Goal: Information Seeking & Learning: Learn about a topic

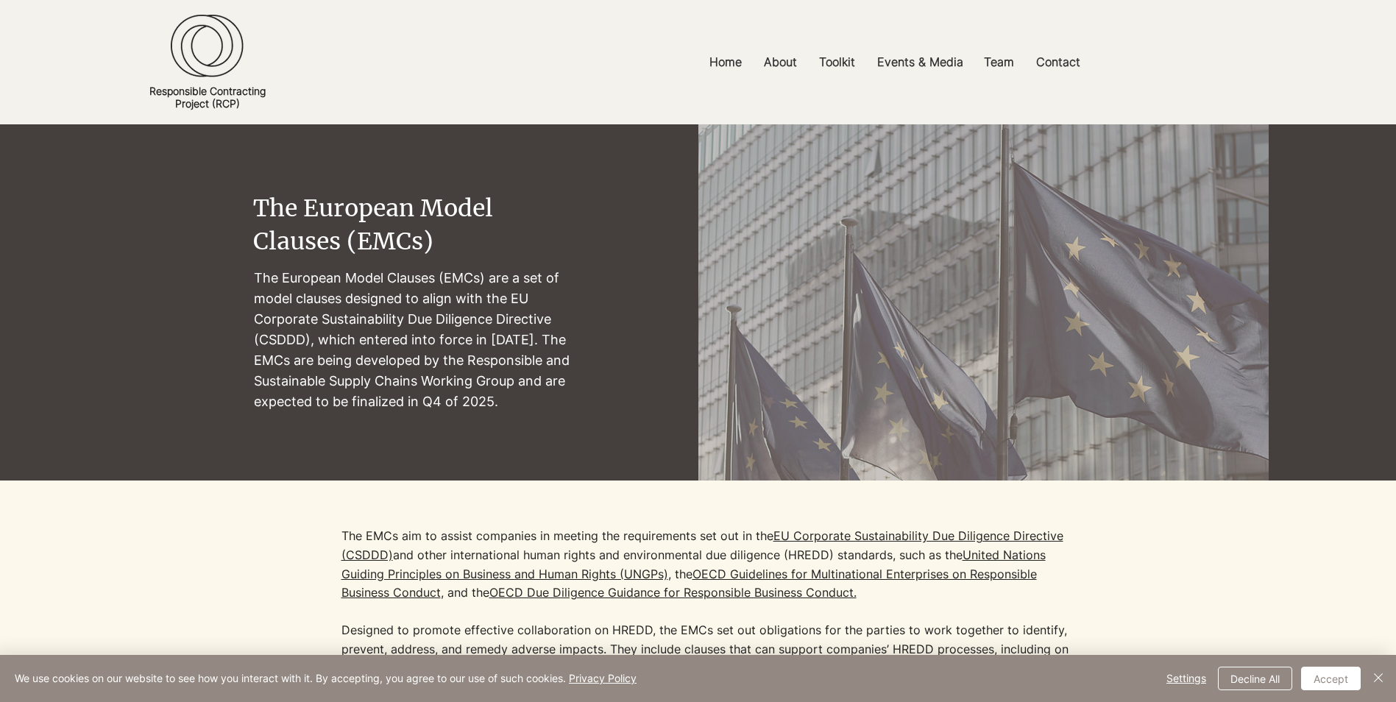
click at [1230, 570] on div at bounding box center [698, 647] width 1141 height 332
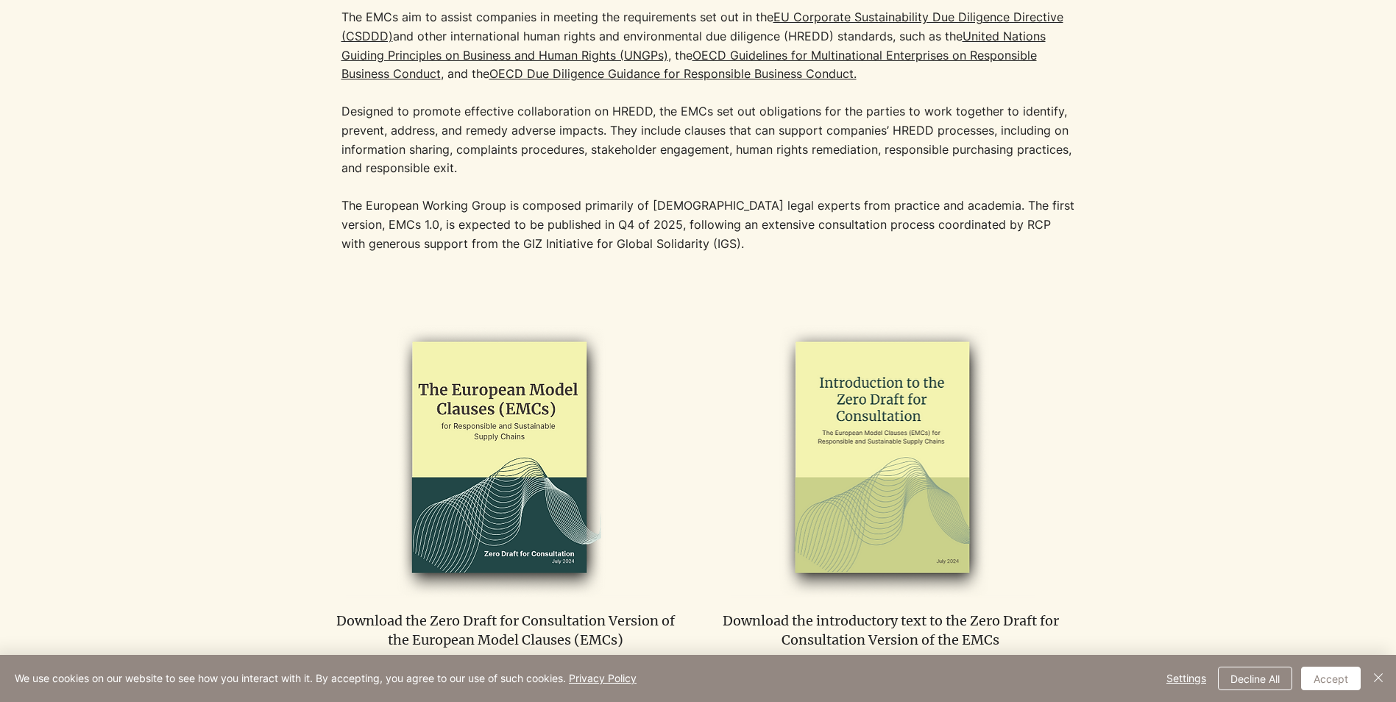
scroll to position [368, 0]
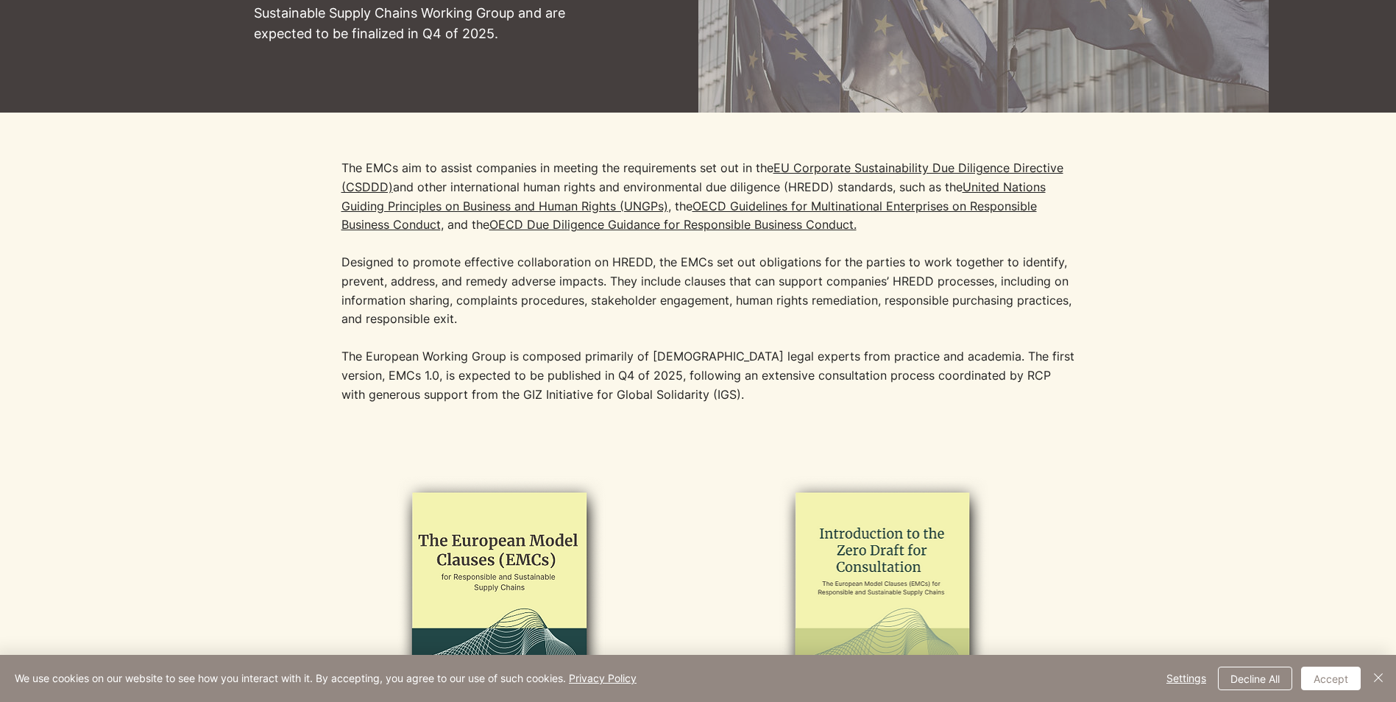
click at [431, 357] on p "The European Working Group is composed primarily of [DEMOGRAPHIC_DATA] legal ex…" at bounding box center [709, 375] width 736 height 57
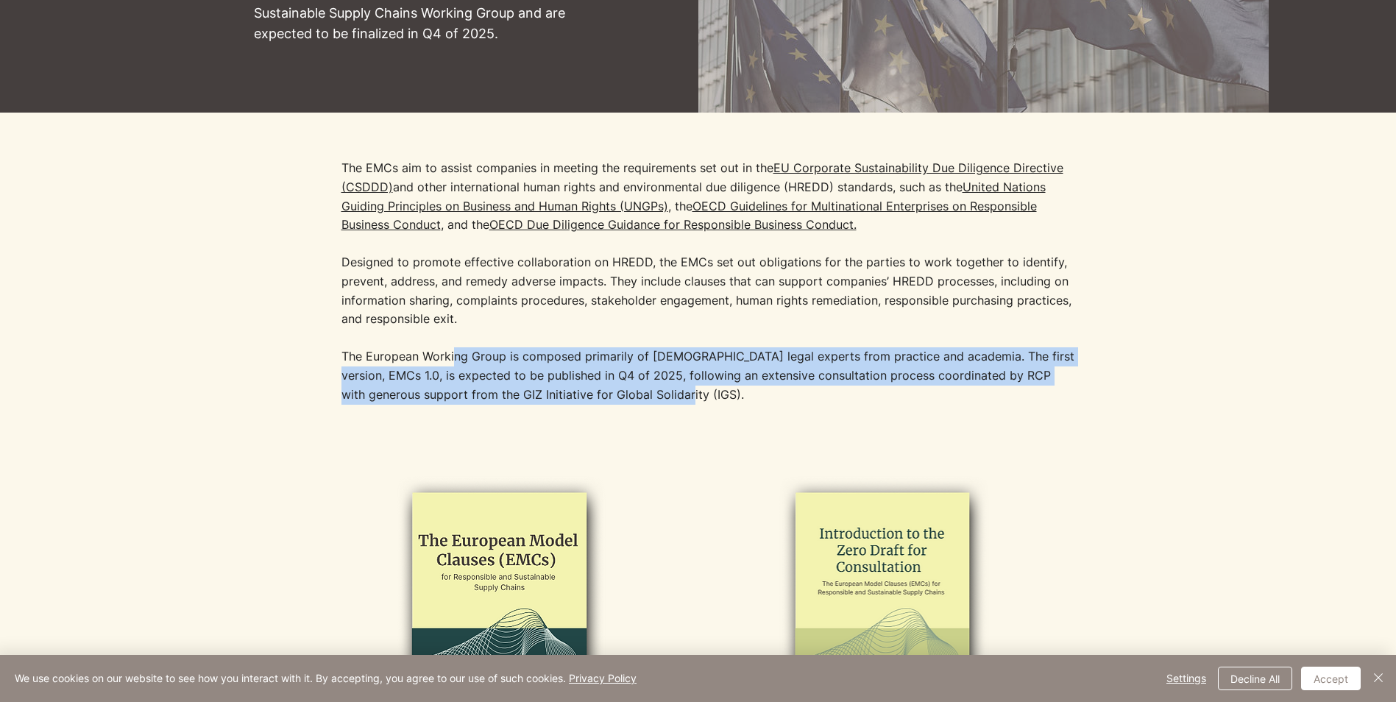
drag, startPoint x: 458, startPoint y: 354, endPoint x: 740, endPoint y: 389, distance: 283.2
click at [740, 389] on p "The European Working Group is composed primarily of [DEMOGRAPHIC_DATA] legal ex…" at bounding box center [709, 375] width 736 height 57
click at [740, 388] on p "The European Working Group is composed primarily of [DEMOGRAPHIC_DATA] legal ex…" at bounding box center [709, 375] width 736 height 57
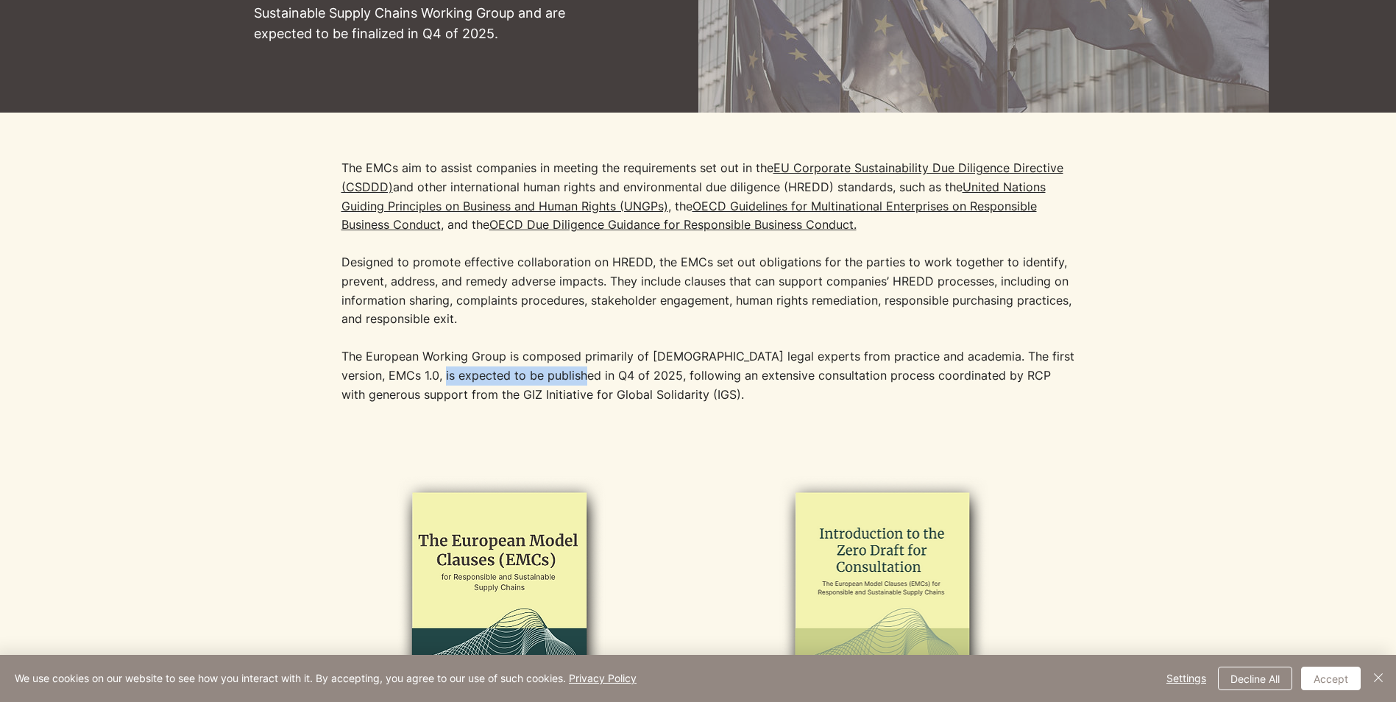
drag, startPoint x: 422, startPoint y: 373, endPoint x: 556, endPoint y: 373, distance: 134.7
click at [556, 373] on p "The European Working Group is composed primarily of [DEMOGRAPHIC_DATA] legal ex…" at bounding box center [709, 375] width 736 height 57
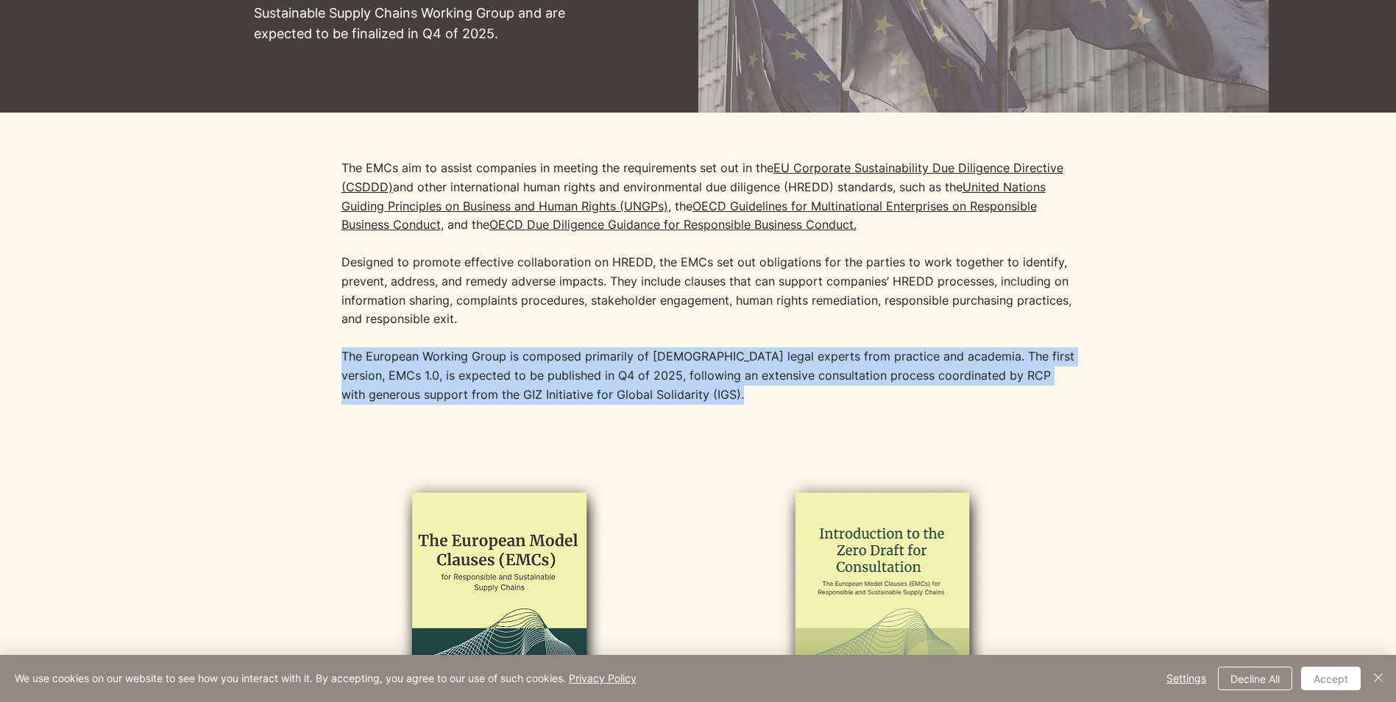
click at [556, 373] on p "The European Working Group is composed primarily of [DEMOGRAPHIC_DATA] legal ex…" at bounding box center [709, 375] width 736 height 57
click at [563, 374] on p "The European Working Group is composed primarily of [DEMOGRAPHIC_DATA] legal ex…" at bounding box center [709, 375] width 736 height 57
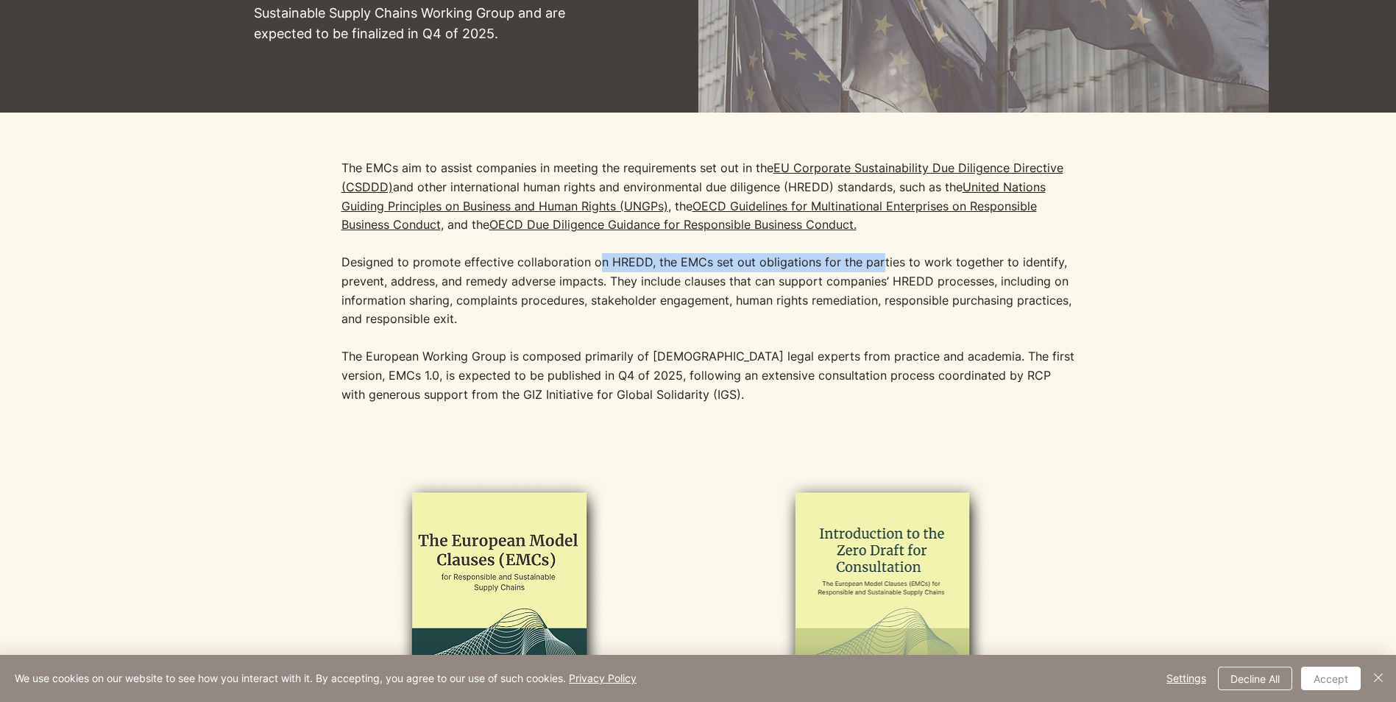
drag, startPoint x: 591, startPoint y: 265, endPoint x: 868, endPoint y: 259, distance: 277.5
click at [868, 259] on p "The EMCs aim to assist companies in meeting the requirements set out in the [GE…" at bounding box center [709, 243] width 736 height 169
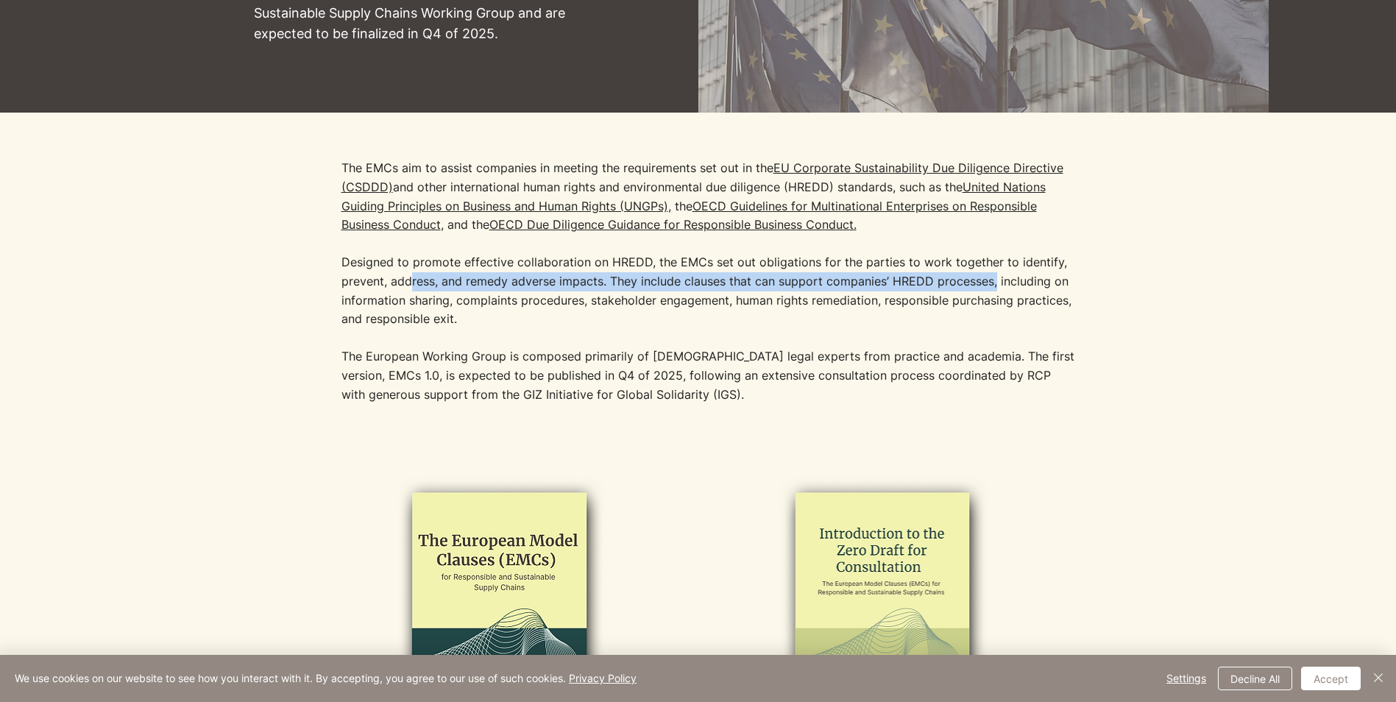
drag, startPoint x: 401, startPoint y: 279, endPoint x: 989, endPoint y: 288, distance: 588.0
click at [989, 288] on p "The EMCs aim to assist companies in meeting the requirements set out in the [GE…" at bounding box center [709, 243] width 736 height 169
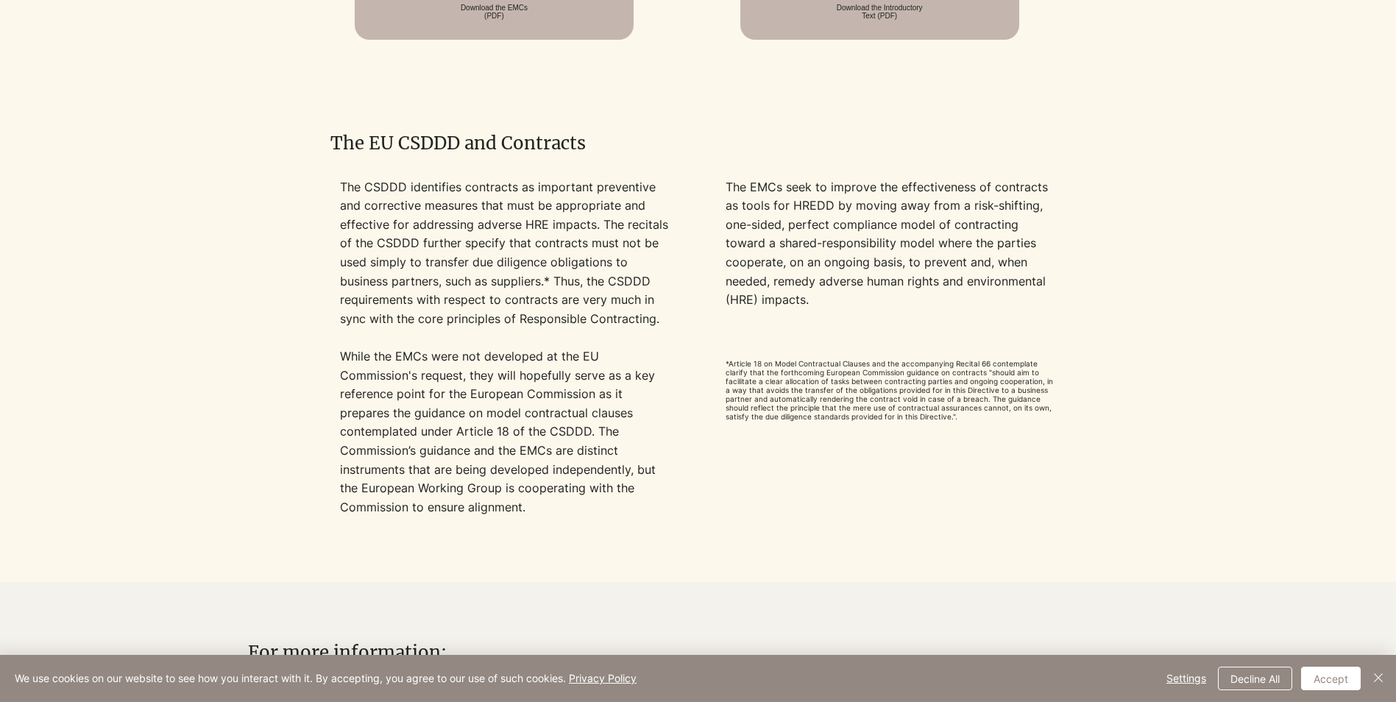
scroll to position [1285, 0]
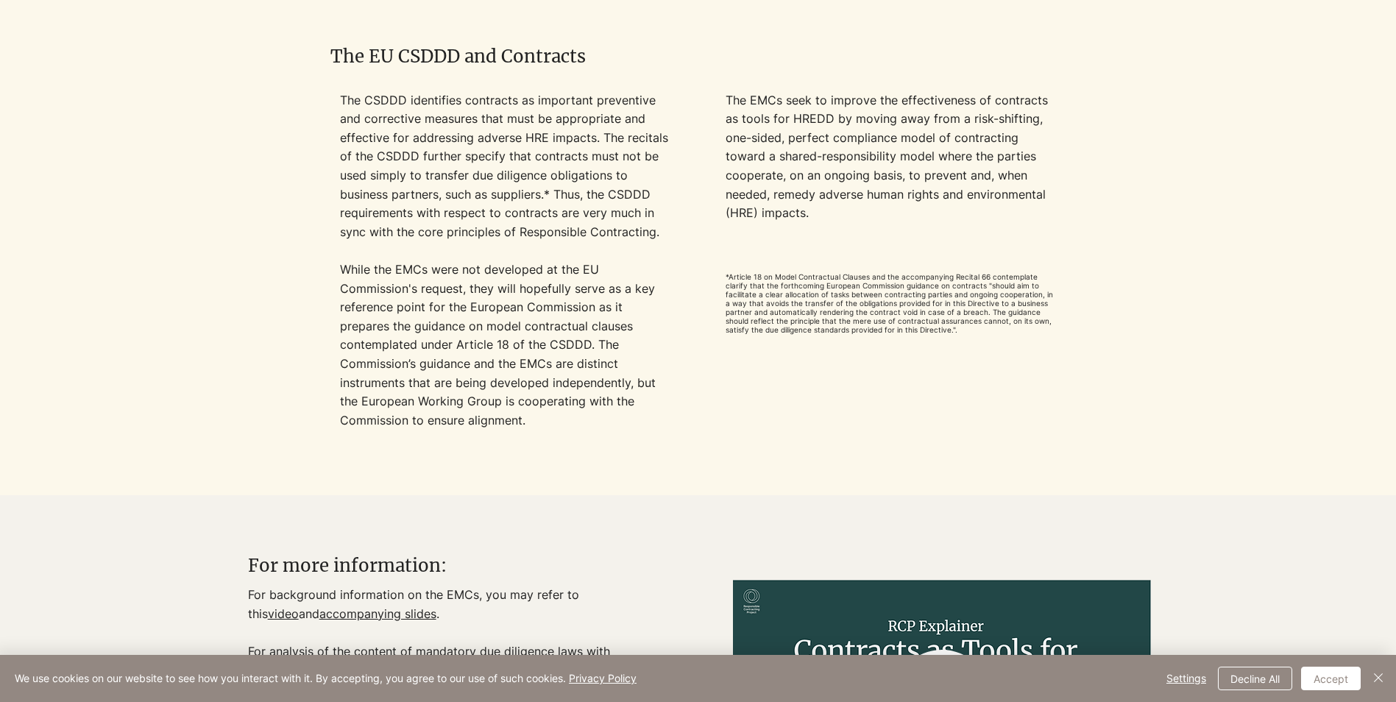
click at [341, 99] on p "The CSDDD identifies contracts as important preventive and corrective measures …" at bounding box center [505, 166] width 330 height 151
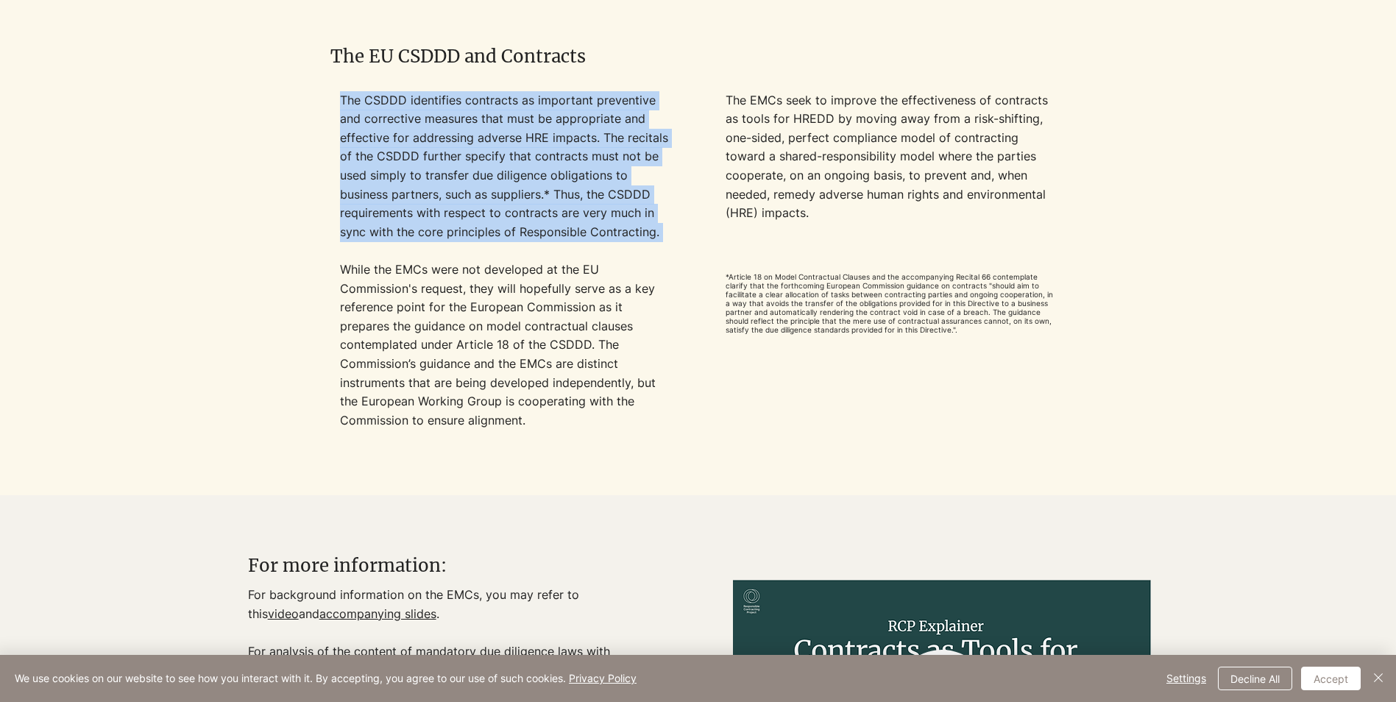
drag, startPoint x: 341, startPoint y: 99, endPoint x: 595, endPoint y: 257, distance: 298.7
click at [595, 257] on div "The CSDDD identifies contracts as important preventive and corrective measures …" at bounding box center [505, 279] width 330 height 377
drag, startPoint x: 595, startPoint y: 257, endPoint x: 539, endPoint y: 191, distance: 86.7
click at [539, 191] on p "The CSDDD identifies contracts as important preventive and corrective measures …" at bounding box center [505, 166] width 330 height 151
drag, startPoint x: 480, startPoint y: 114, endPoint x: 670, endPoint y: 230, distance: 222.2
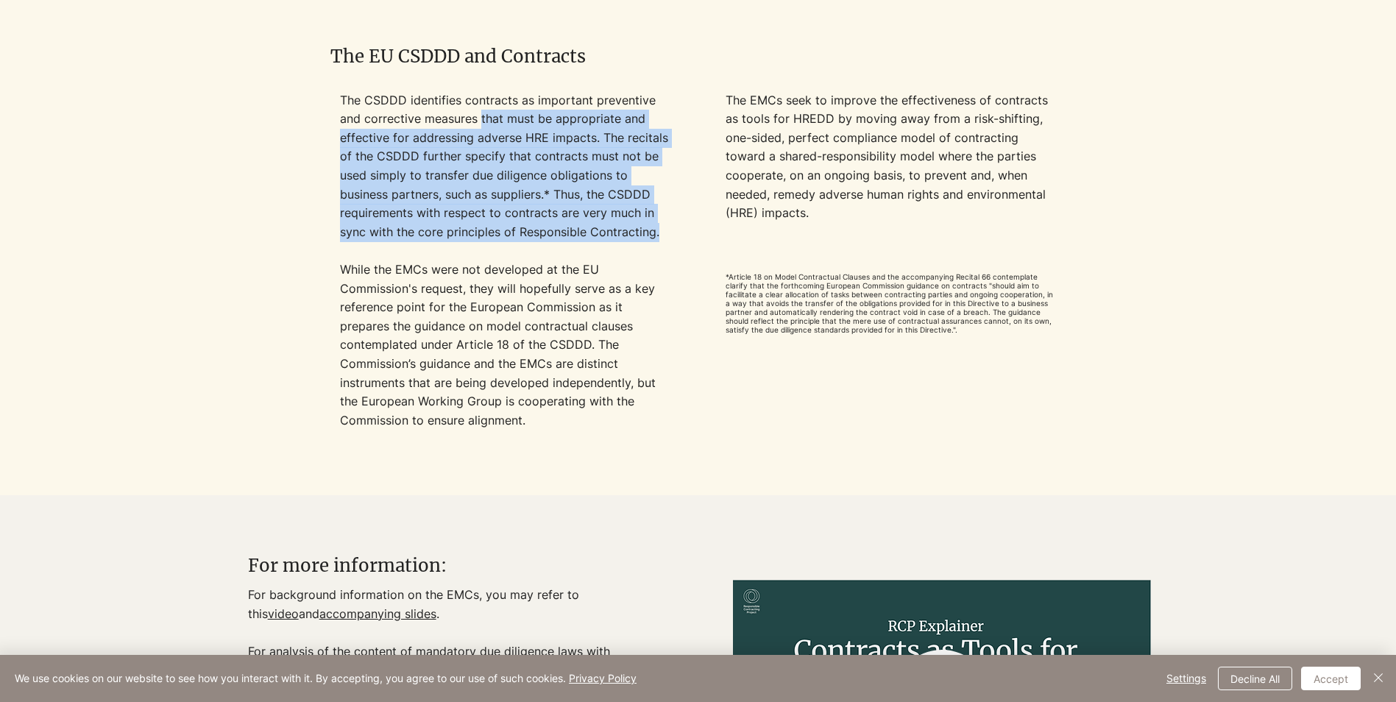
click at [670, 230] on p "The CSDDD identifies contracts as important preventive and corrective measures …" at bounding box center [505, 166] width 330 height 151
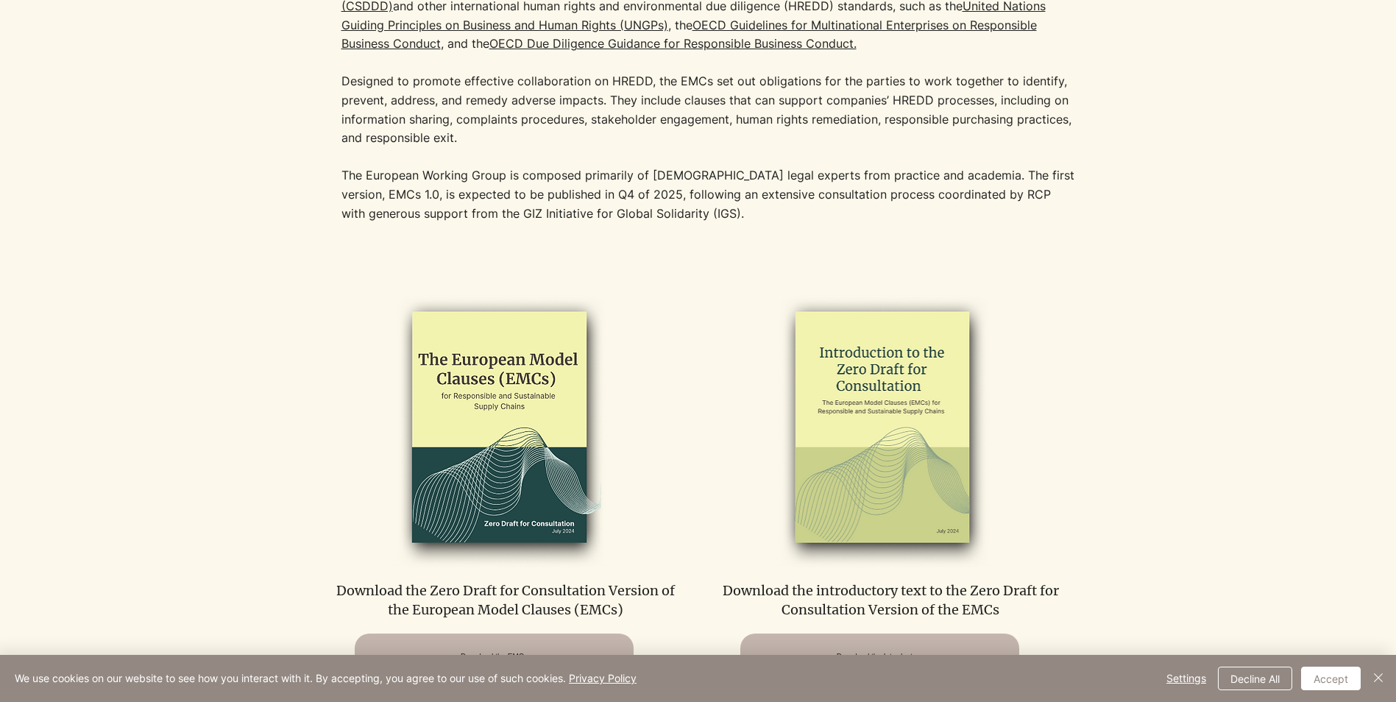
scroll to position [0, 0]
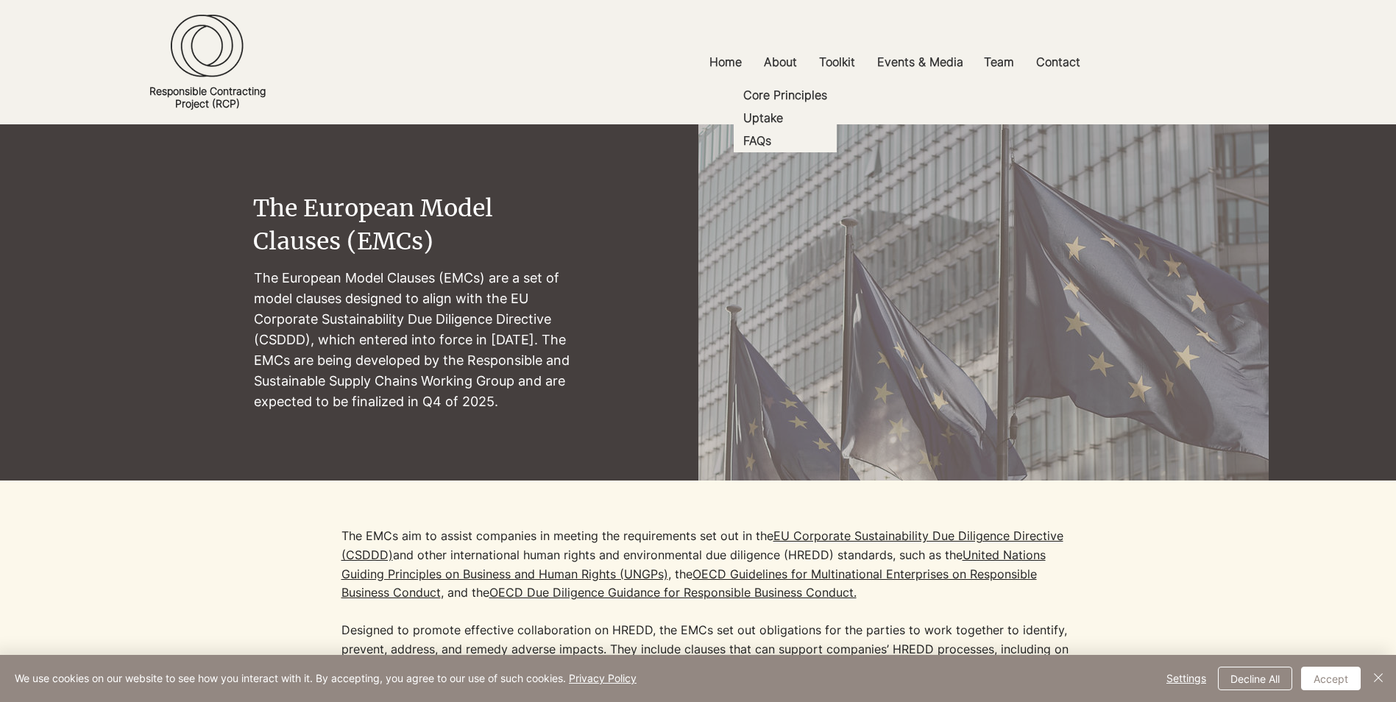
click at [377, 199] on span "The European Model Clauses (EMCs)" at bounding box center [373, 225] width 240 height 63
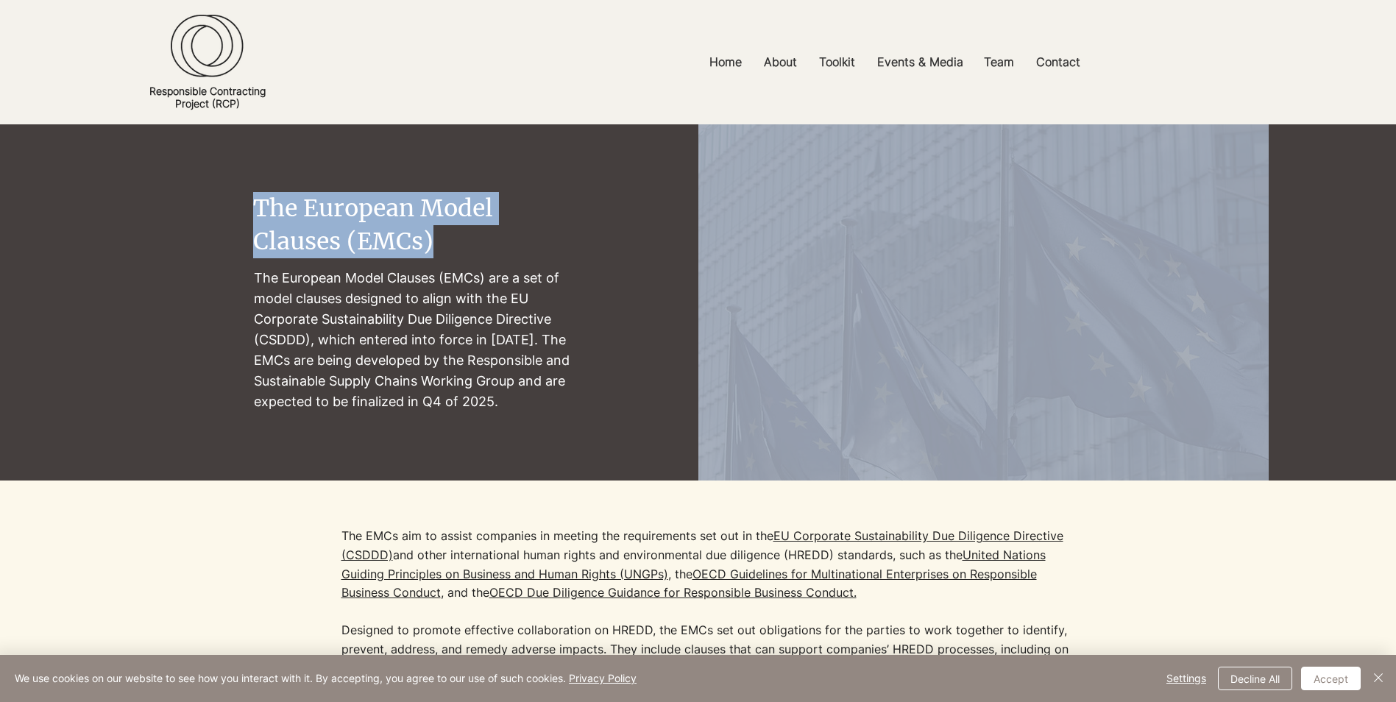
drag, startPoint x: 252, startPoint y: 207, endPoint x: 460, endPoint y: 239, distance: 210.7
click at [460, 239] on section "The European Model Clauses (EMCs) The [DEMOGRAPHIC_DATA] Model Clauses (EMCs) a…" at bounding box center [698, 302] width 1396 height 356
copy section "The European Model Clauses (EMCs)"
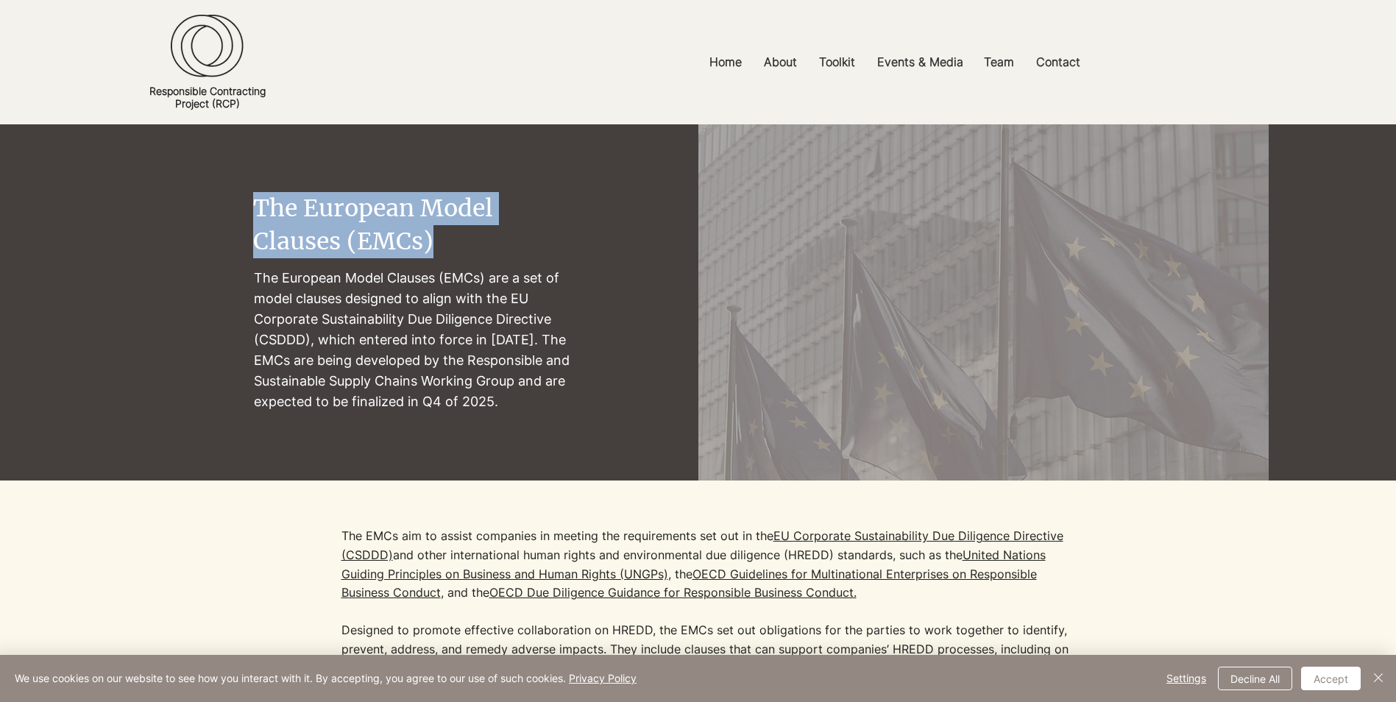
drag, startPoint x: 418, startPoint y: 276, endPoint x: 390, endPoint y: 278, distance: 28.0
click at [417, 276] on p "The European Model Clauses (EMCs) are a set of model clauses designed to align …" at bounding box center [413, 340] width 319 height 145
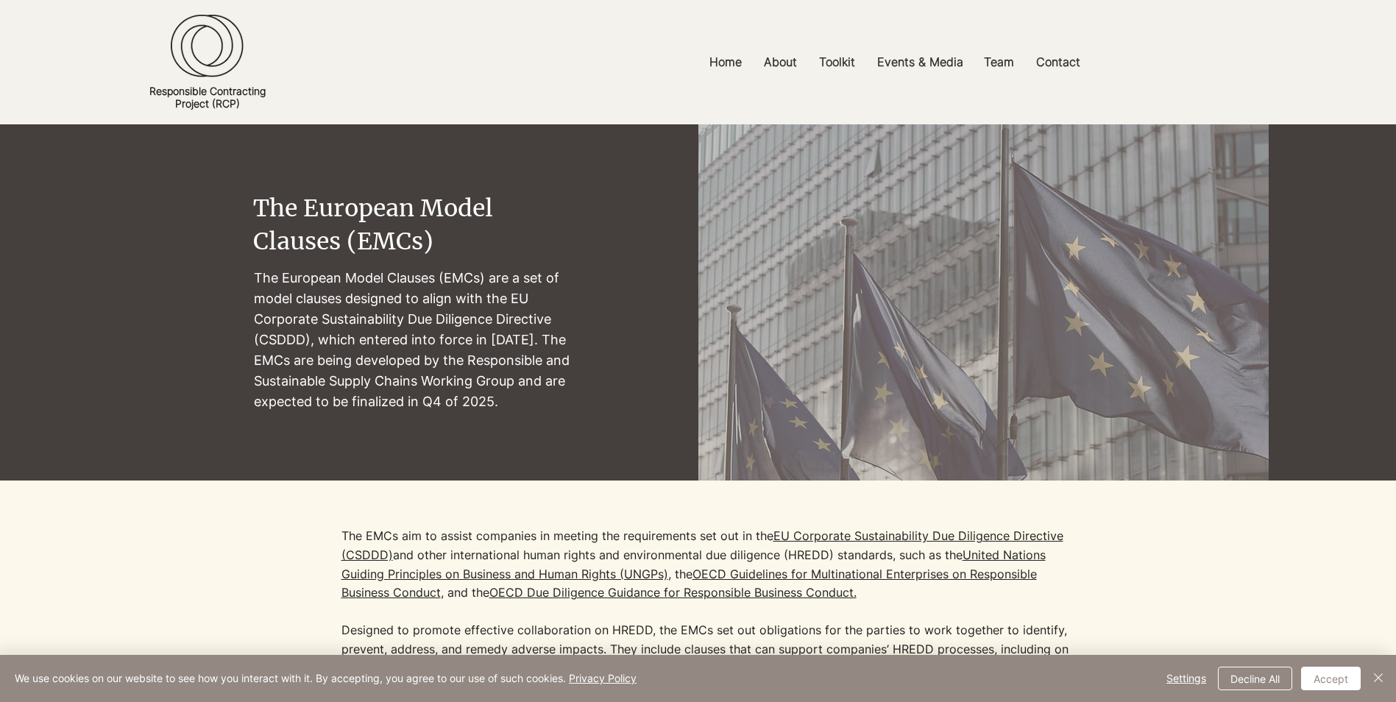
click at [269, 288] on p "The European Model Clauses (EMCs) are a set of model clauses designed to align …" at bounding box center [413, 340] width 319 height 145
click at [283, 313] on p "The European Model Clauses (EMCs) are a set of model clauses designed to align …" at bounding box center [413, 340] width 319 height 145
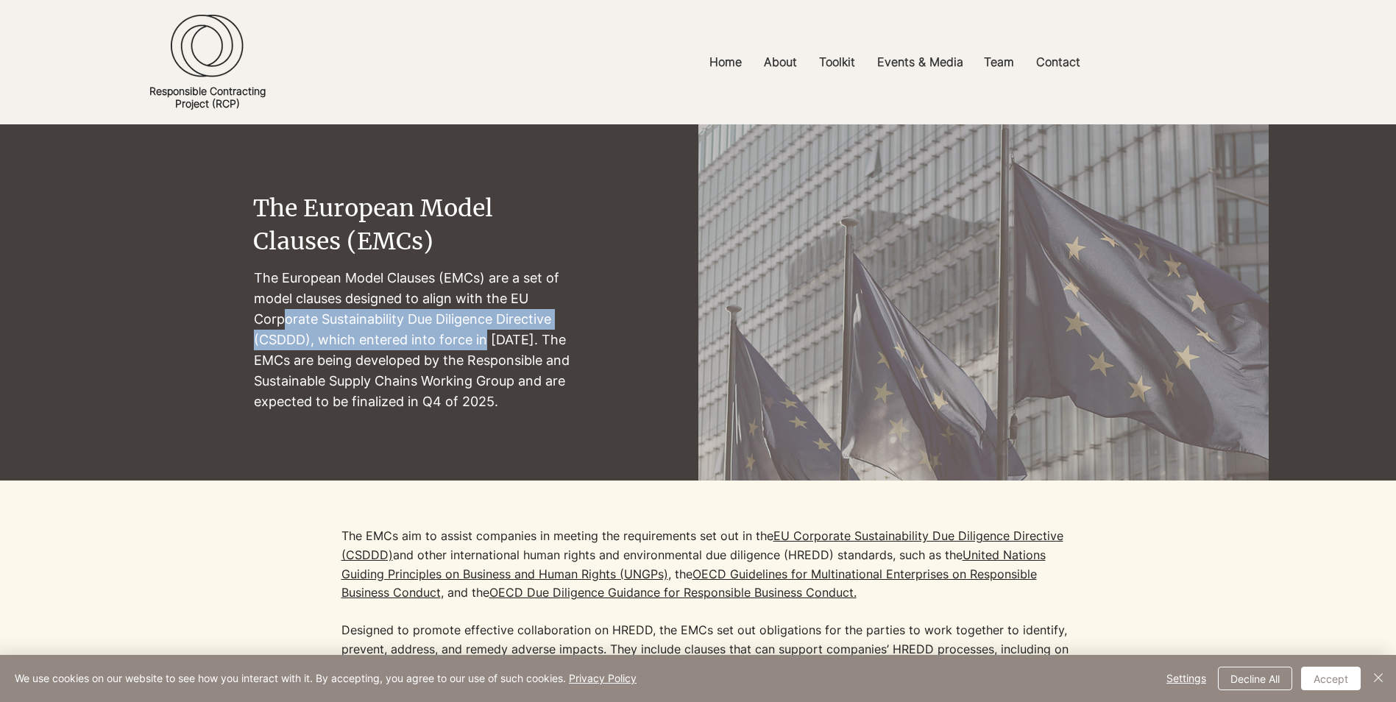
drag, startPoint x: 287, startPoint y: 315, endPoint x: 486, endPoint y: 343, distance: 200.6
click at [486, 343] on p "The European Model Clauses (EMCs) are a set of model clauses designed to align …" at bounding box center [413, 340] width 319 height 145
drag, startPoint x: 486, startPoint y: 343, endPoint x: 458, endPoint y: 327, distance: 31.3
click at [486, 341] on p "The European Model Clauses (EMCs) are a set of model clauses designed to align …" at bounding box center [413, 340] width 319 height 145
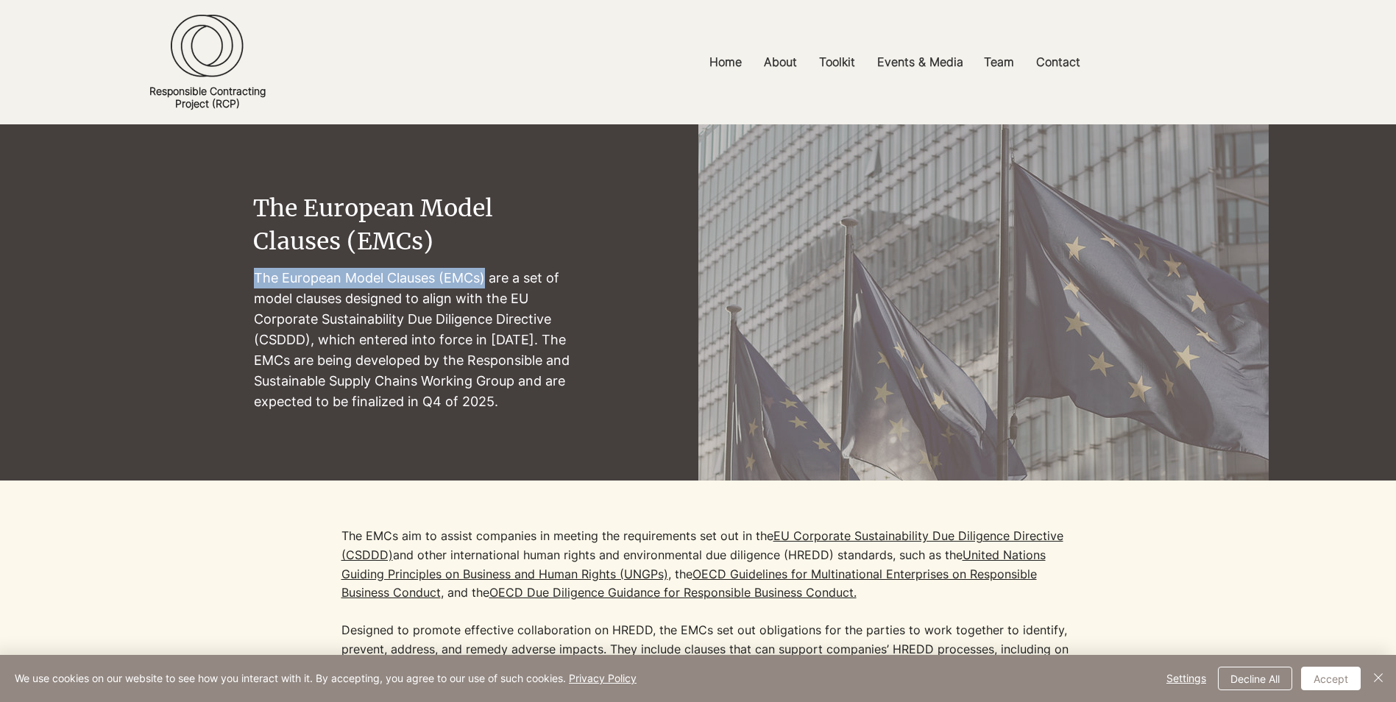
drag, startPoint x: 255, startPoint y: 276, endPoint x: 488, endPoint y: 277, distance: 233.3
click at [488, 277] on p "The European Model Clauses (EMCs) are a set of model clauses designed to align …" at bounding box center [413, 340] width 319 height 145
copy p "The European Model Clauses (EMCs)"
